Goal: Task Accomplishment & Management: Manage account settings

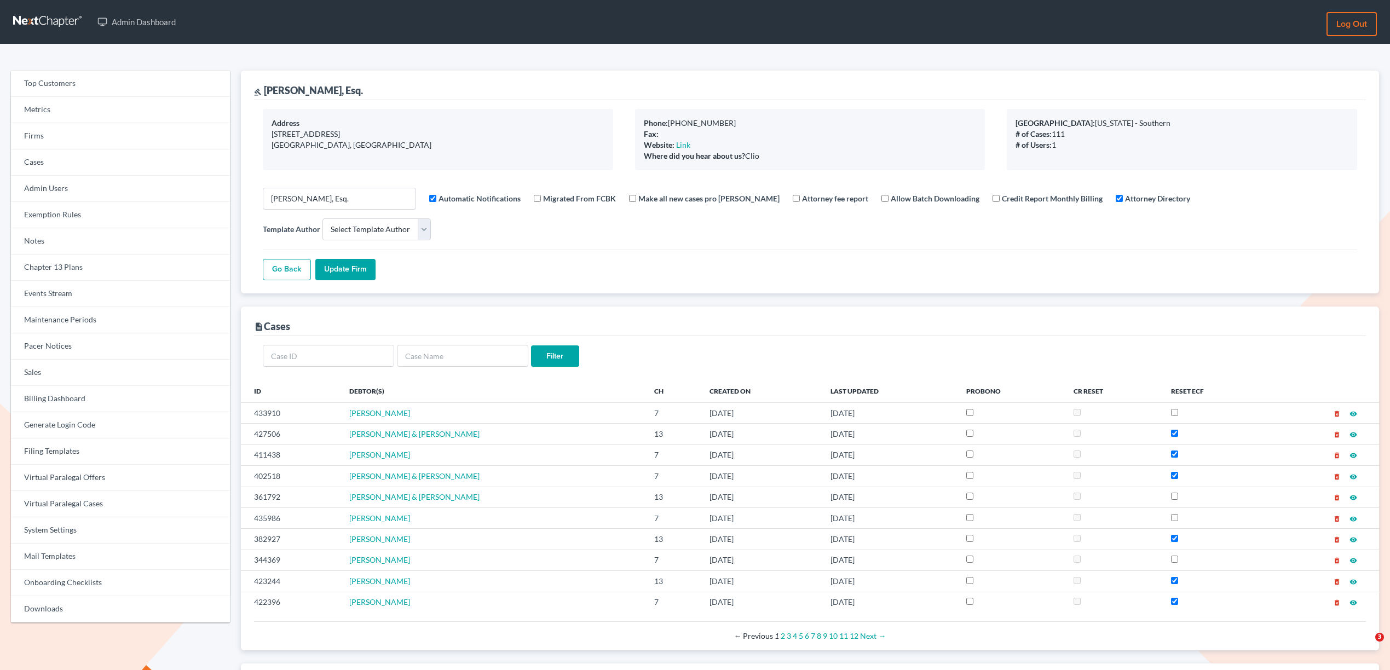
select select
click at [124, 508] on link "Virtual Paralegal Cases" at bounding box center [120, 504] width 219 height 26
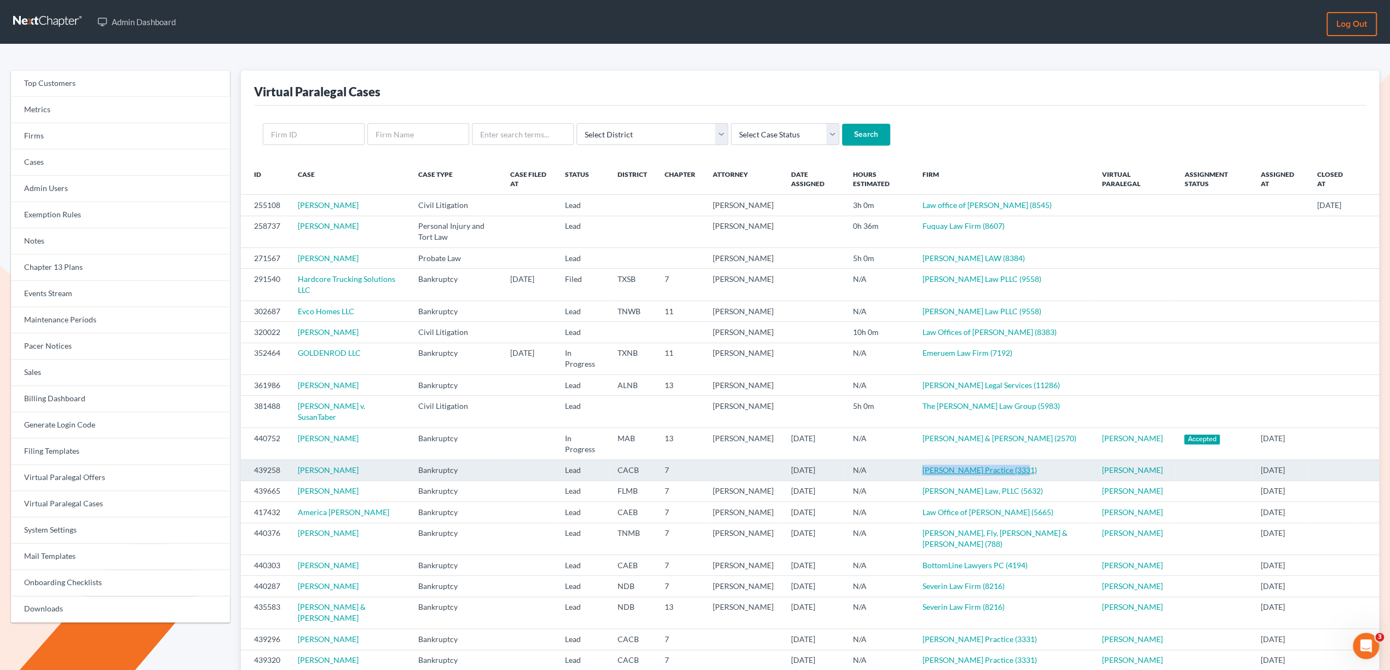
click at [1001, 475] on link "[PERSON_NAME] Practice (3331)" at bounding box center [979, 469] width 114 height 9
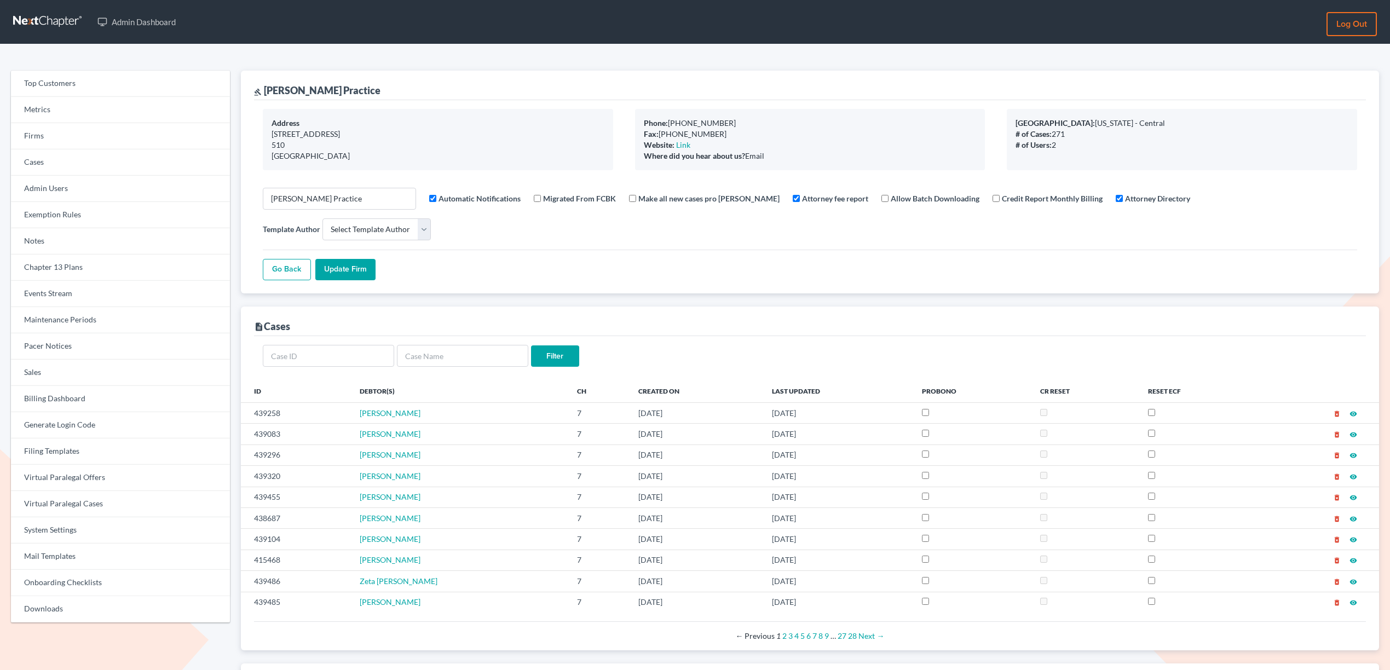
select select
